Goal: Find specific page/section

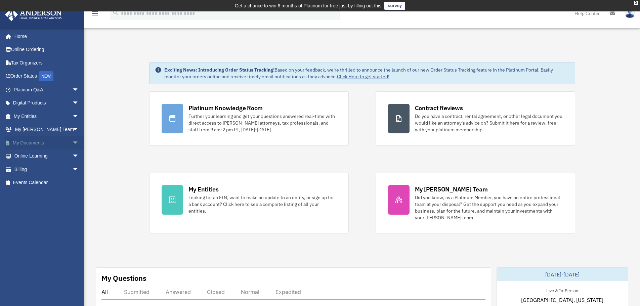
click at [72, 145] on span "arrow_drop_down" at bounding box center [78, 143] width 13 height 14
click at [30, 157] on link "Box" at bounding box center [49, 155] width 80 height 13
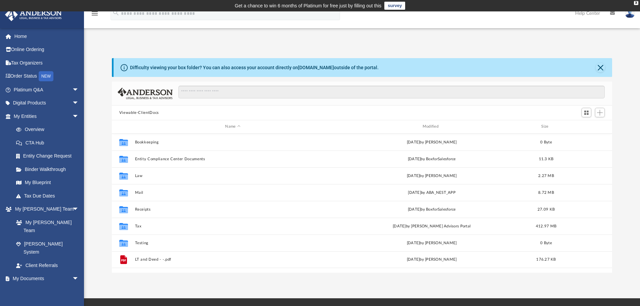
scroll to position [148, 495]
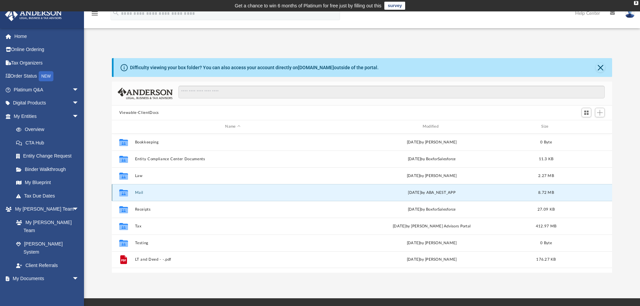
click at [137, 191] on button "Mail" at bounding box center [233, 192] width 196 height 4
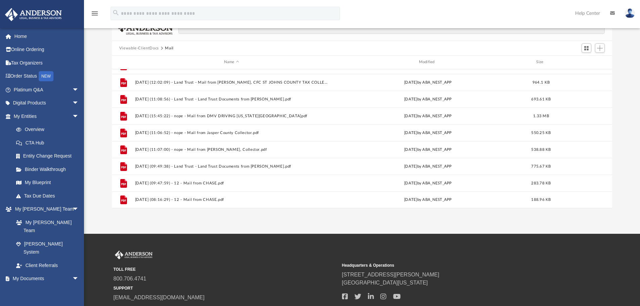
scroll to position [67, 0]
